Goal: Task Accomplishment & Management: Complete application form

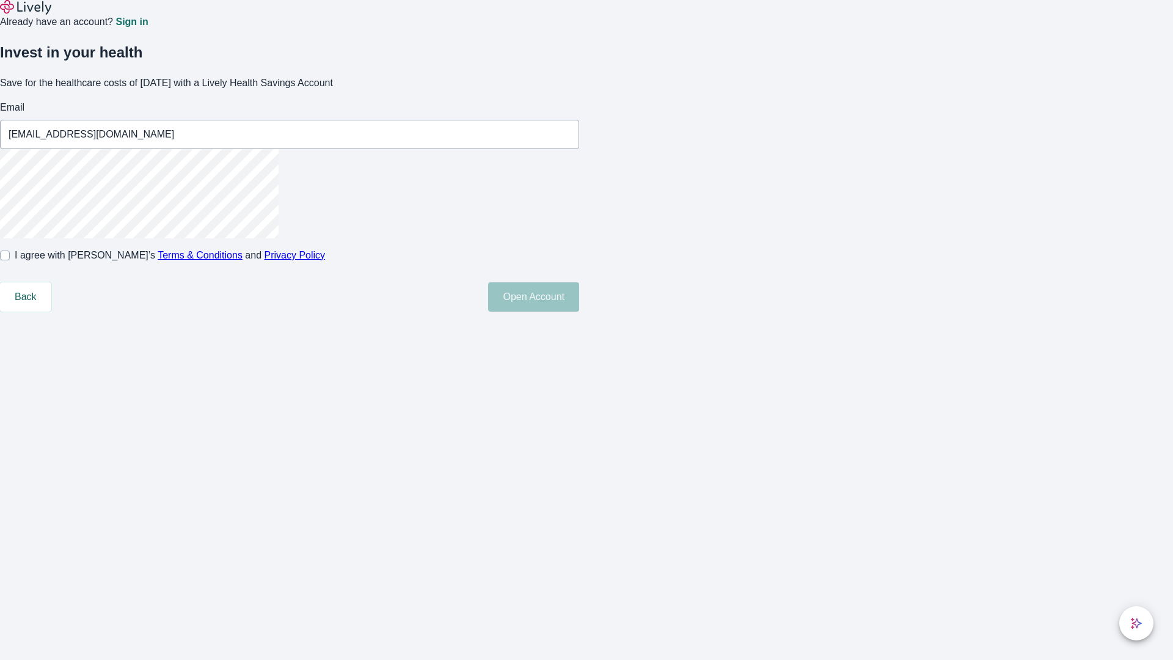
click at [10, 260] on input "I agree with Lively’s Terms & Conditions and Privacy Policy" at bounding box center [5, 255] width 10 height 10
checkbox input "true"
click at [579, 311] on button "Open Account" at bounding box center [533, 296] width 91 height 29
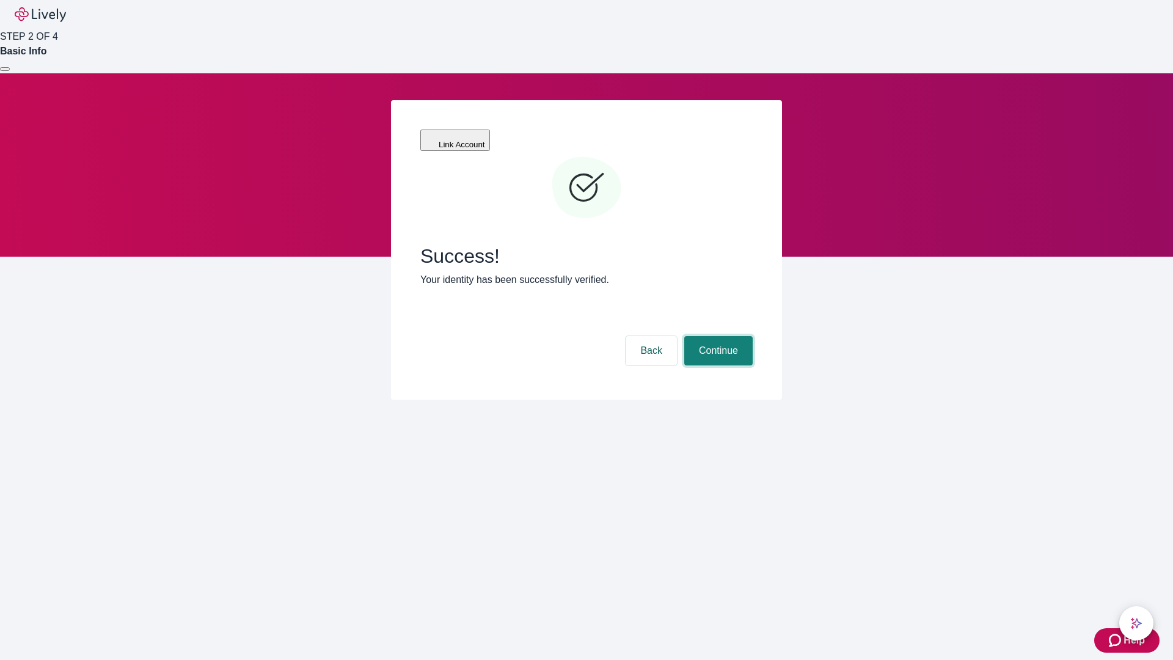
click at [716, 336] on button "Continue" at bounding box center [718, 350] width 68 height 29
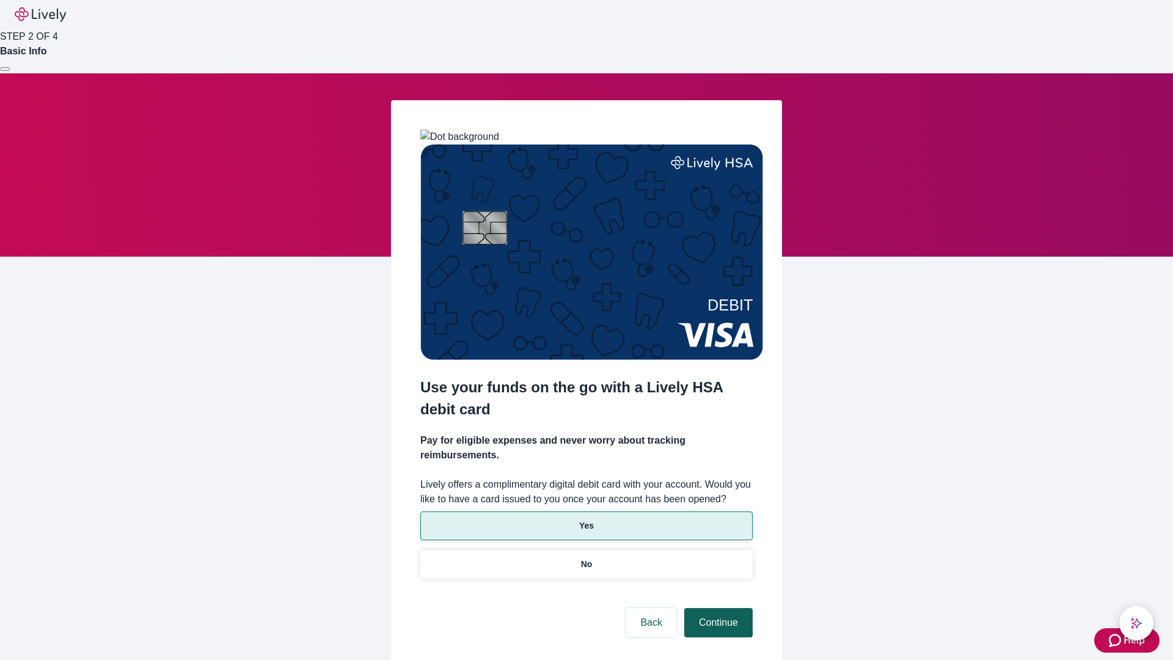
click at [586, 558] on p "No" at bounding box center [587, 564] width 12 height 13
click at [716, 608] on button "Continue" at bounding box center [718, 622] width 68 height 29
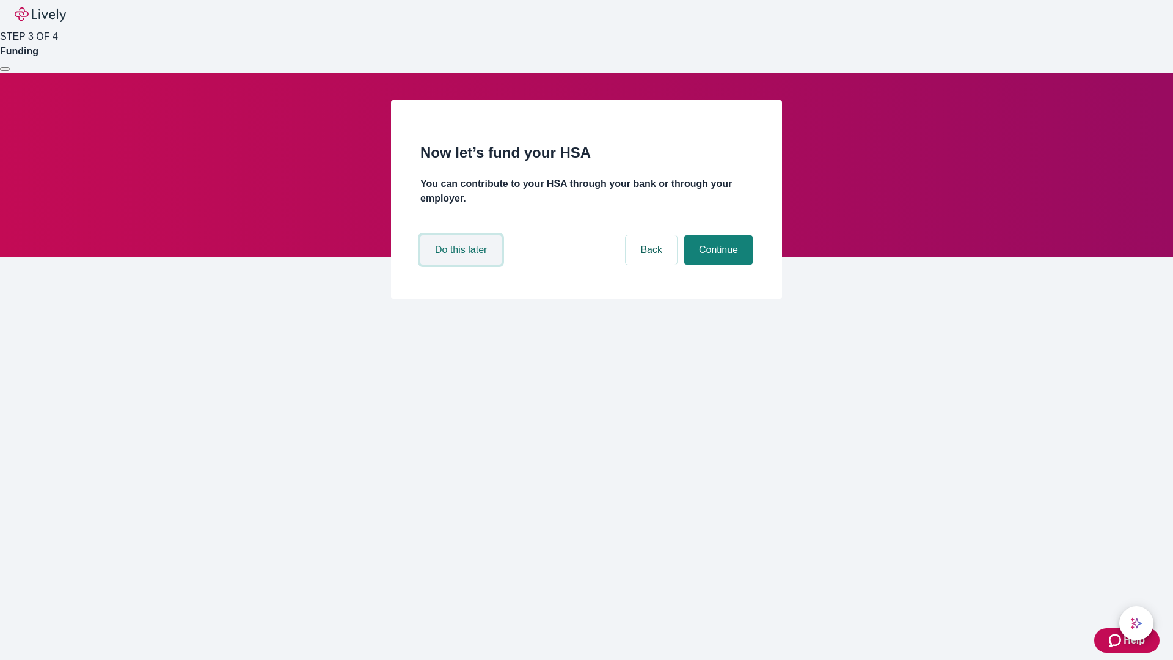
click at [462, 264] on button "Do this later" at bounding box center [460, 249] width 81 height 29
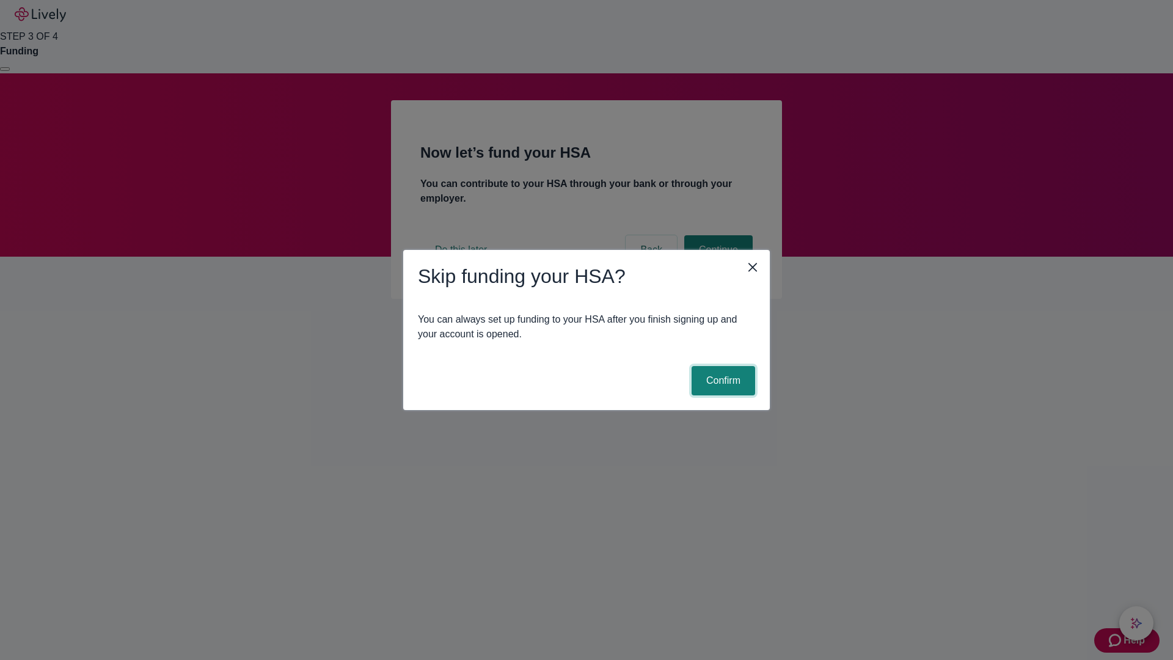
click at [721, 381] on button "Confirm" at bounding box center [723, 380] width 64 height 29
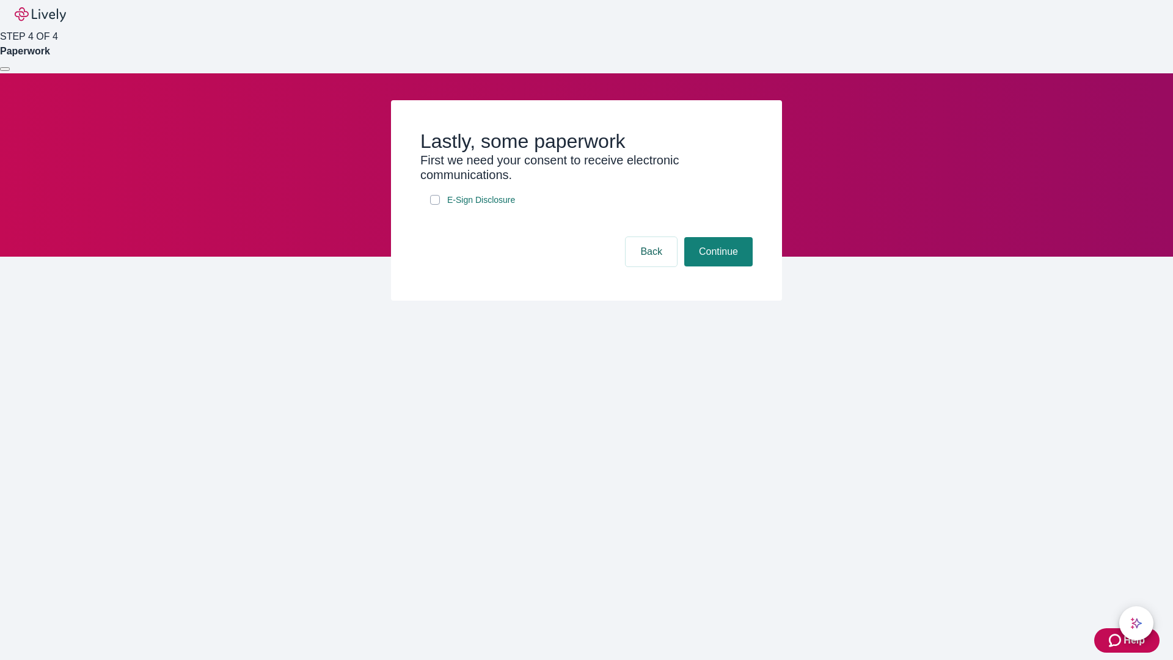
click at [435, 205] on input "E-Sign Disclosure" at bounding box center [435, 200] width 10 height 10
checkbox input "true"
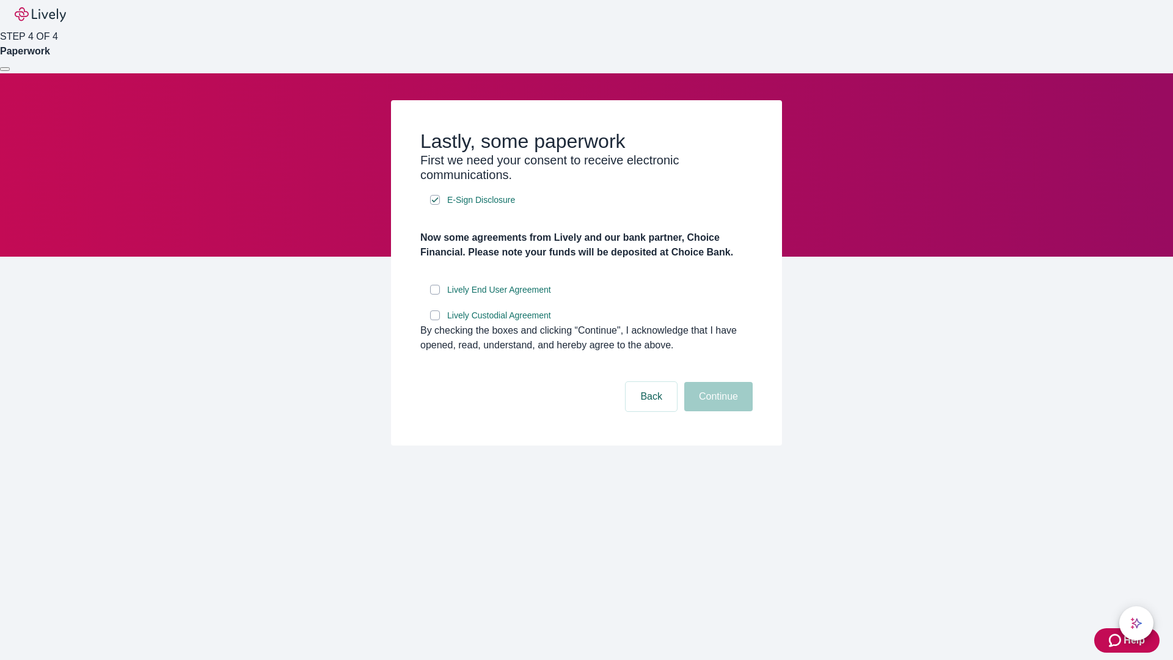
click at [435, 294] on input "Lively End User Agreement" at bounding box center [435, 290] width 10 height 10
checkbox input "true"
click at [435, 320] on input "Lively Custodial Agreement" at bounding box center [435, 315] width 10 height 10
checkbox input "true"
click at [716, 411] on button "Continue" at bounding box center [718, 396] width 68 height 29
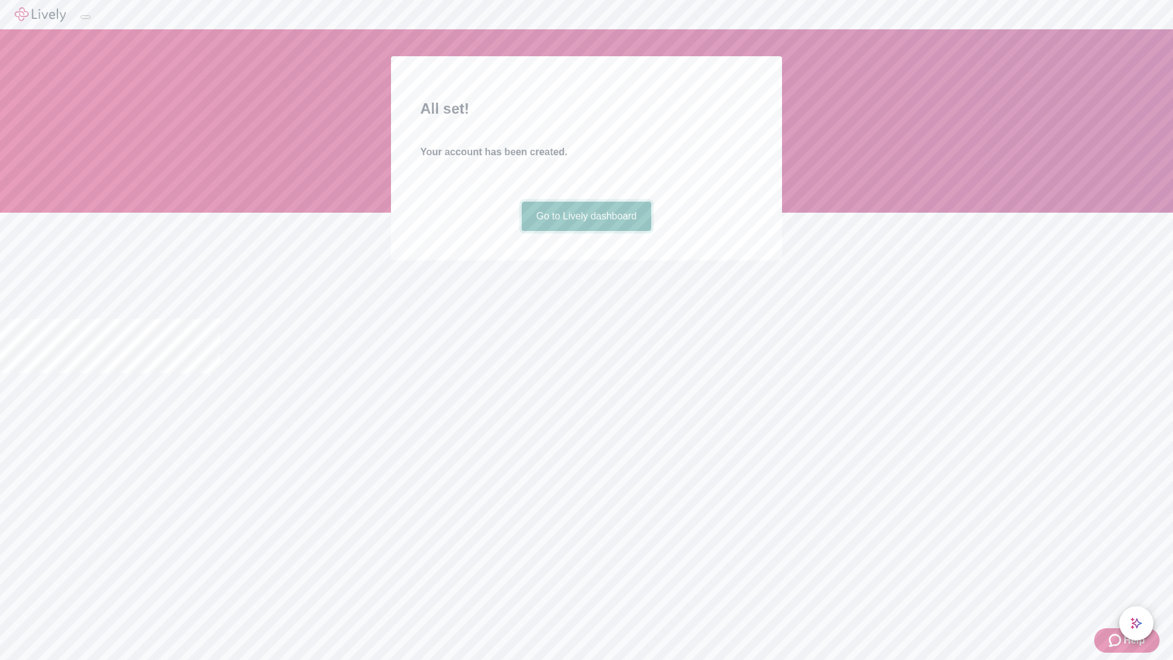
click at [586, 231] on link "Go to Lively dashboard" at bounding box center [587, 216] width 130 height 29
